Goal: Information Seeking & Learning: Learn about a topic

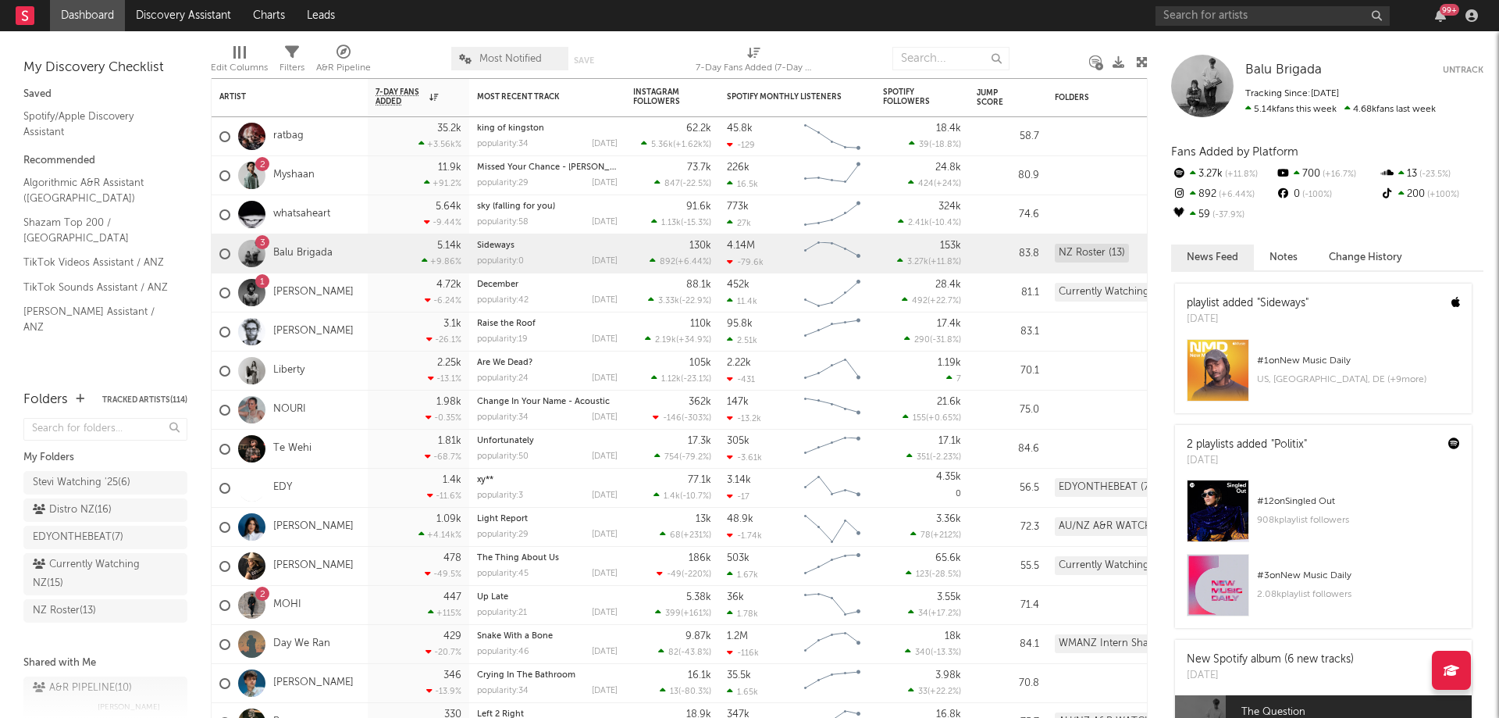
click at [1231, 27] on div "99 +" at bounding box center [1320, 15] width 328 height 31
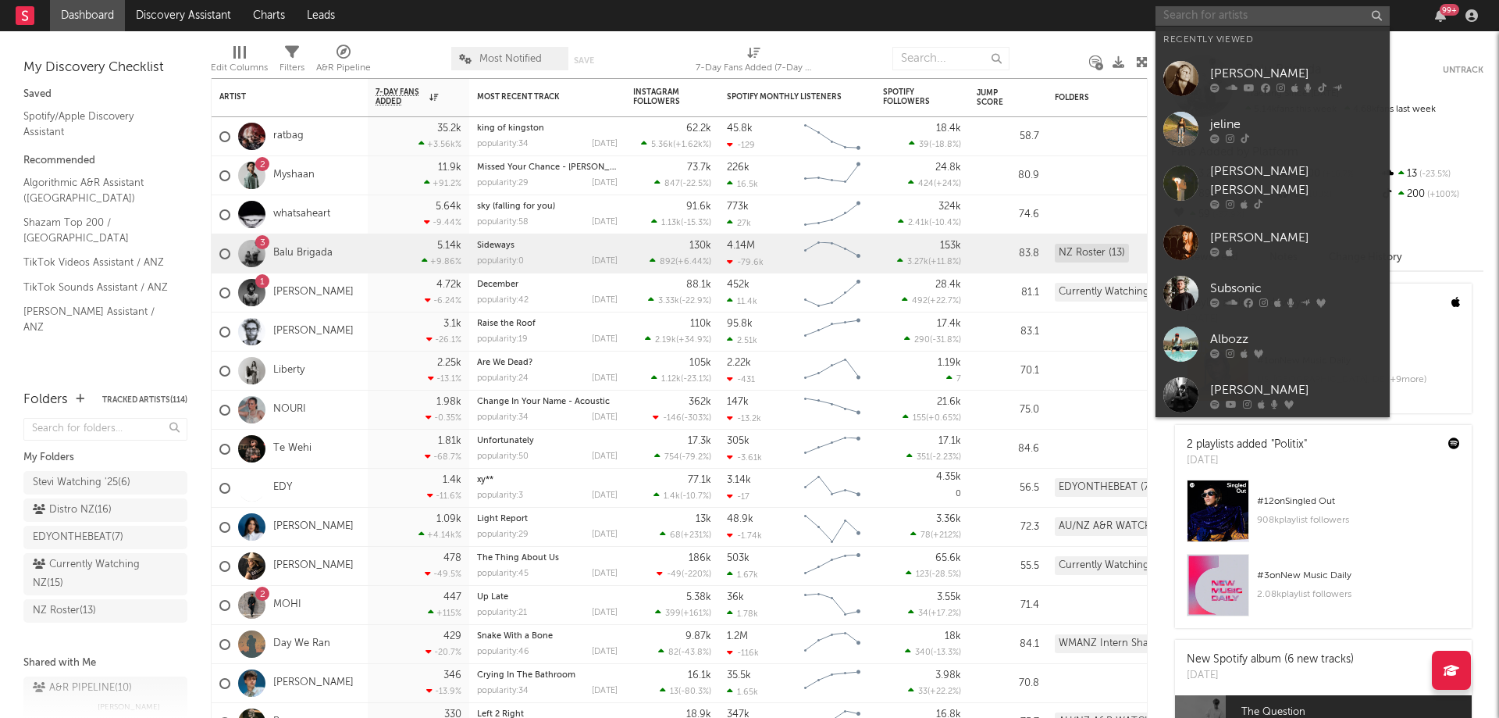
click at [1239, 9] on input "text" at bounding box center [1273, 16] width 234 height 20
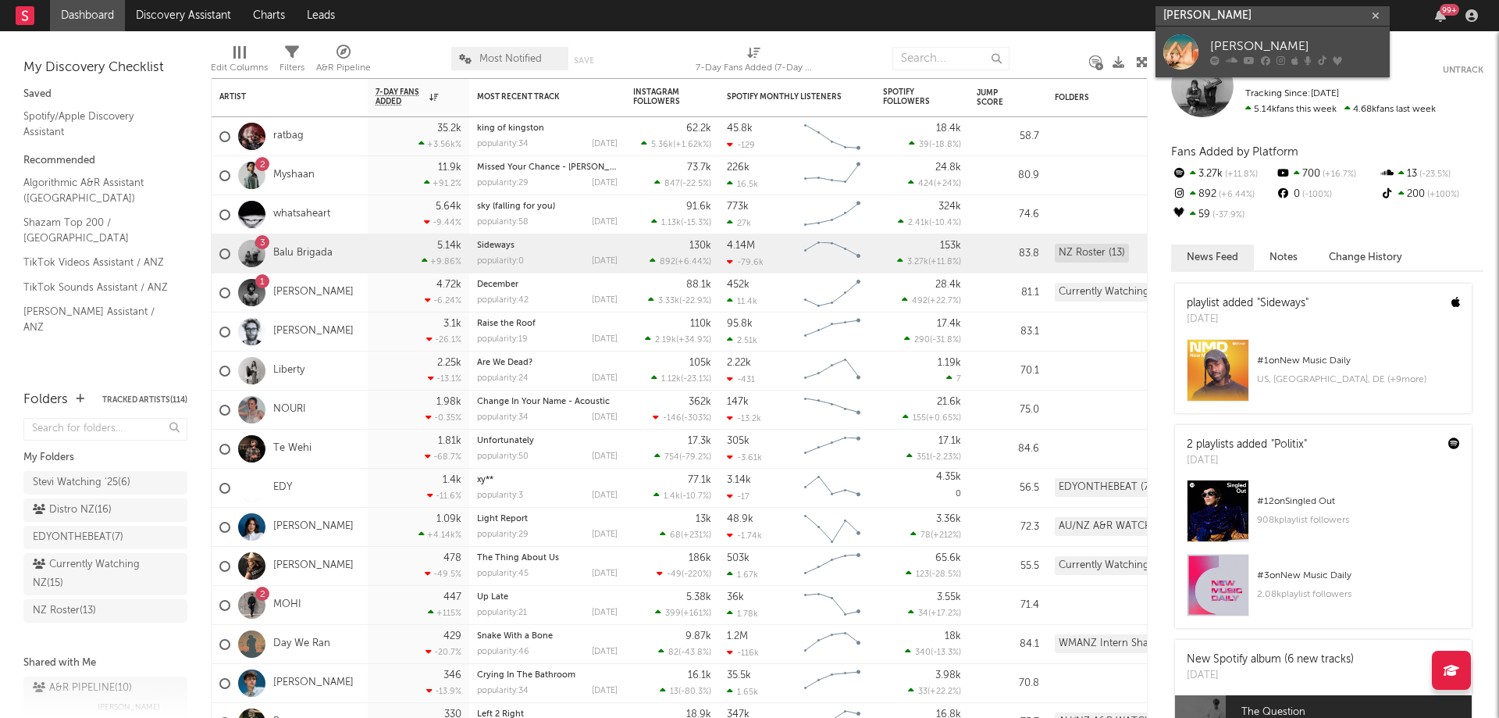
type input "[PERSON_NAME]"
click at [1243, 52] on div "[PERSON_NAME]" at bounding box center [1296, 46] width 172 height 19
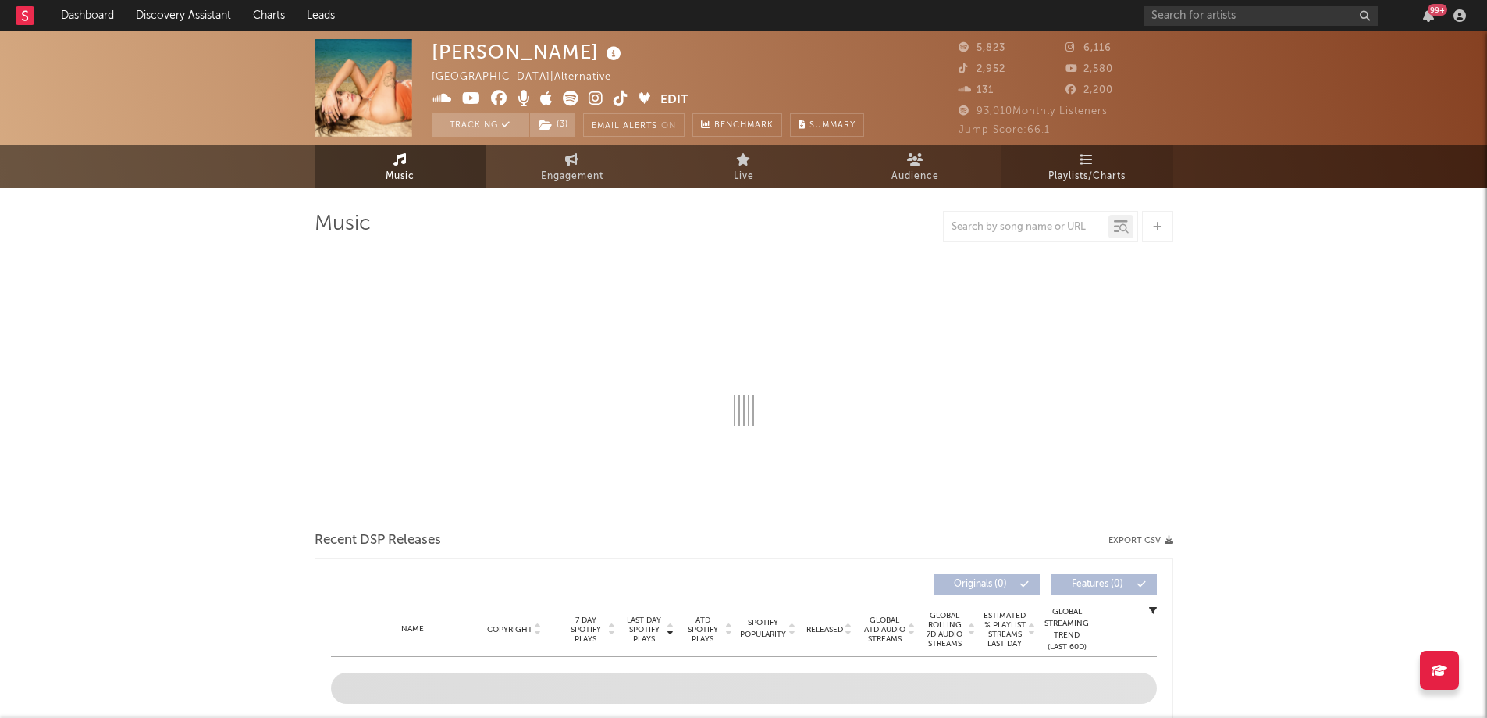
select select "6m"
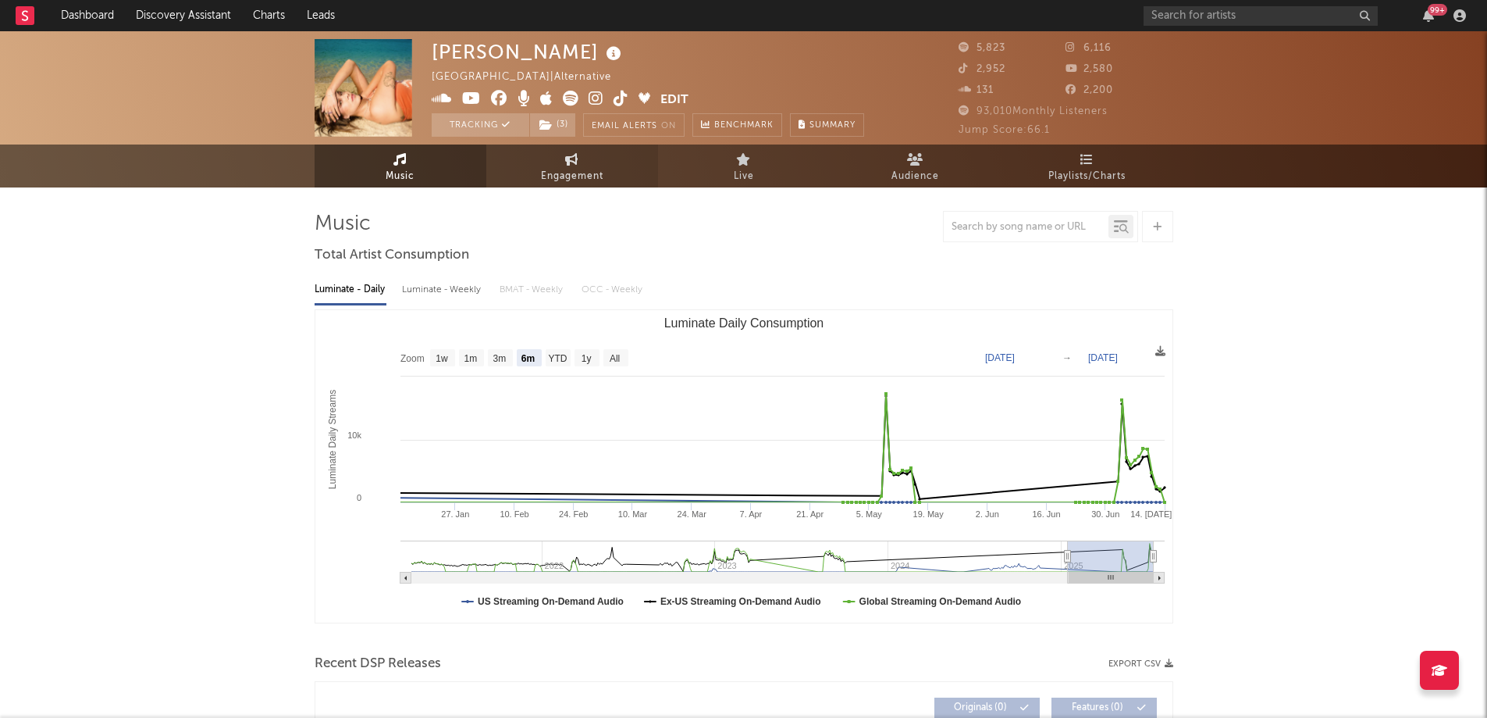
click at [550, 157] on link "Engagement" at bounding box center [572, 165] width 172 height 43
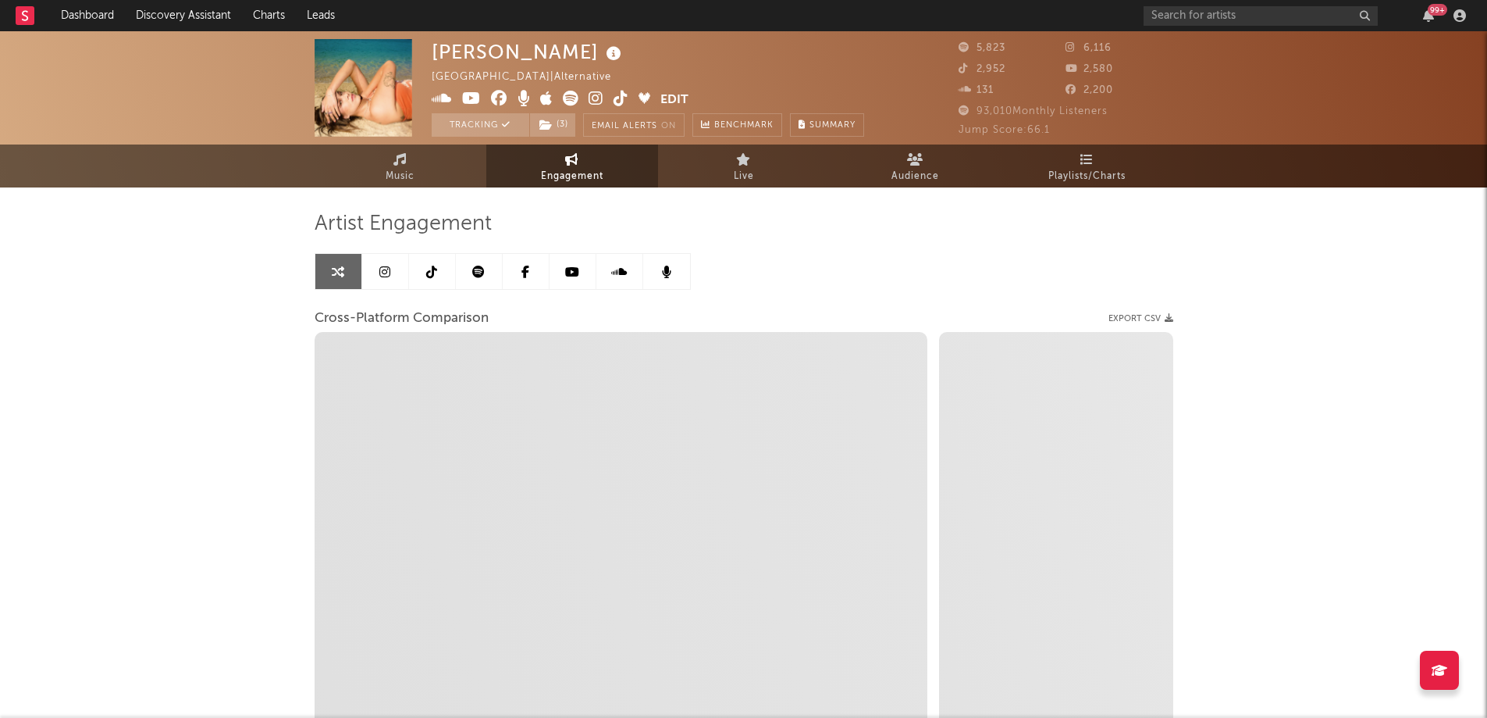
select select "1w"
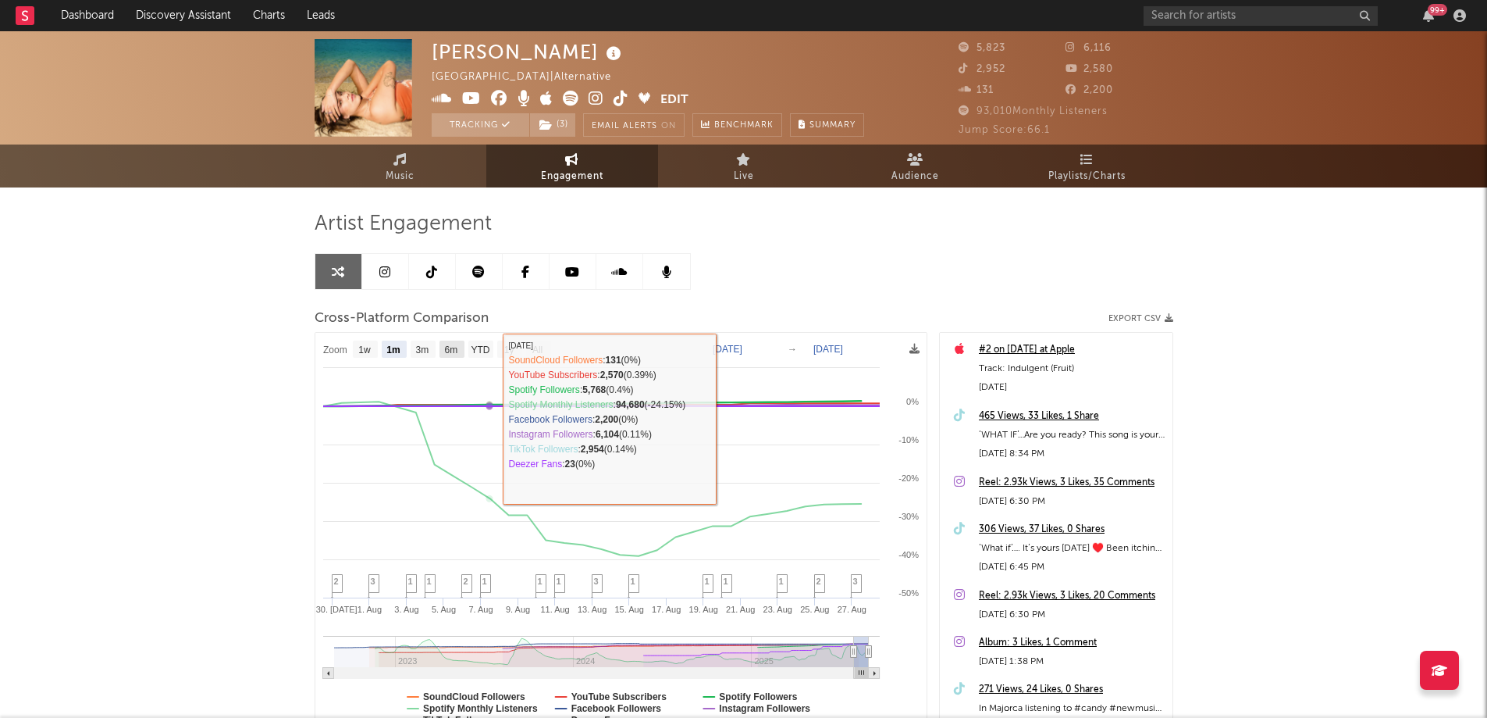
click at [448, 346] on text "6m" at bounding box center [450, 349] width 13 height 11
select select "6m"
type input "[DATE]"
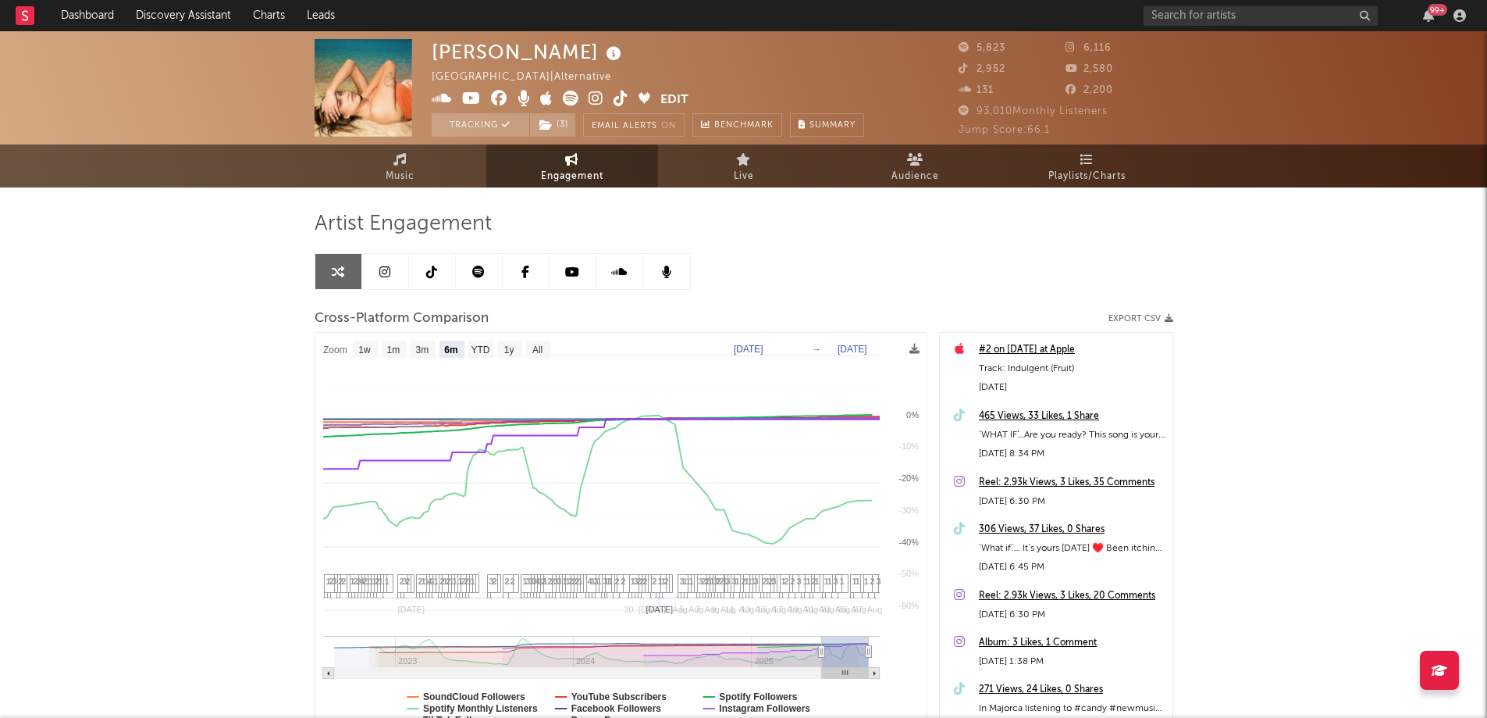
select select "6m"
